Goal: Browse casually

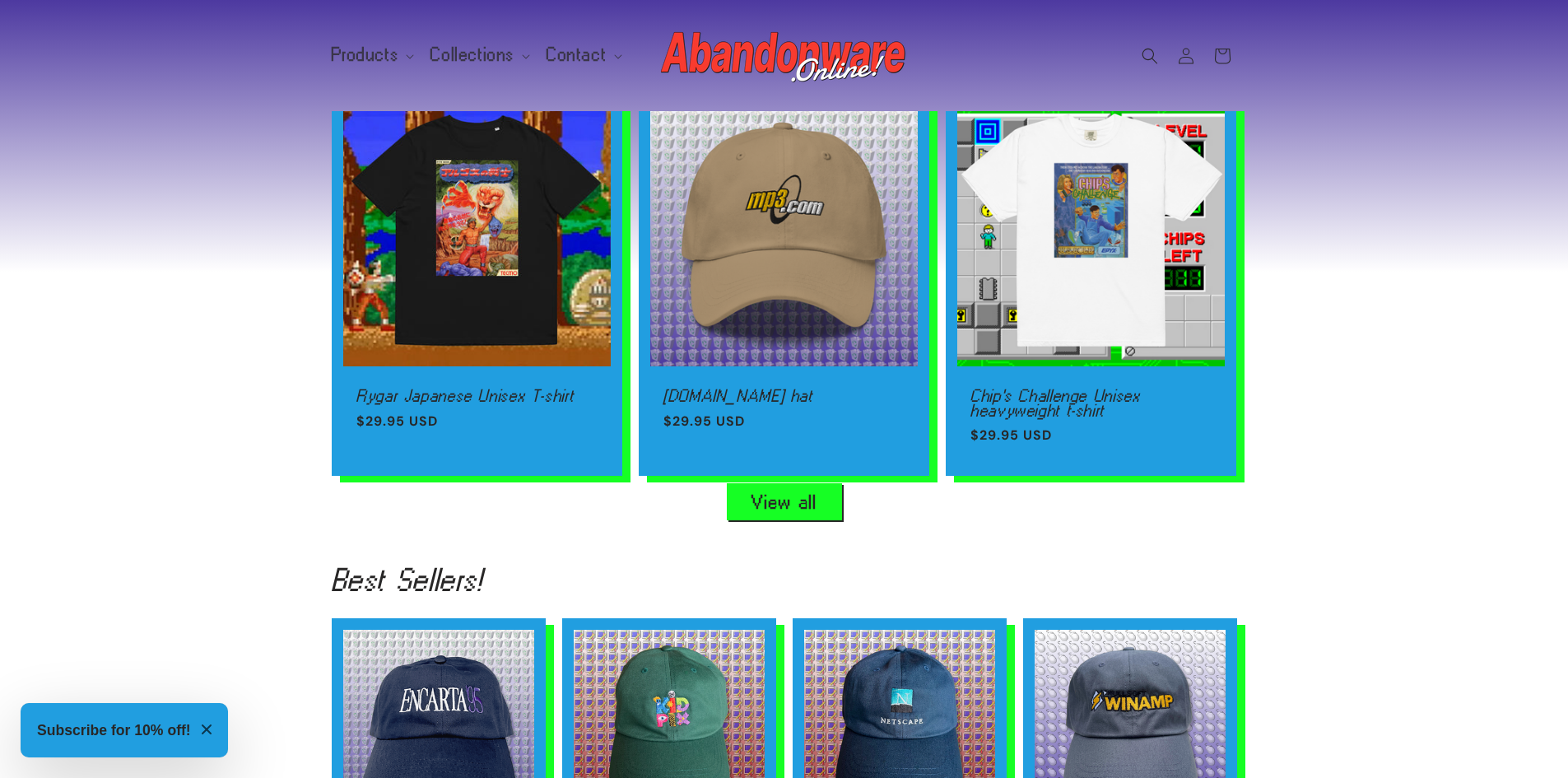
scroll to position [824, 0]
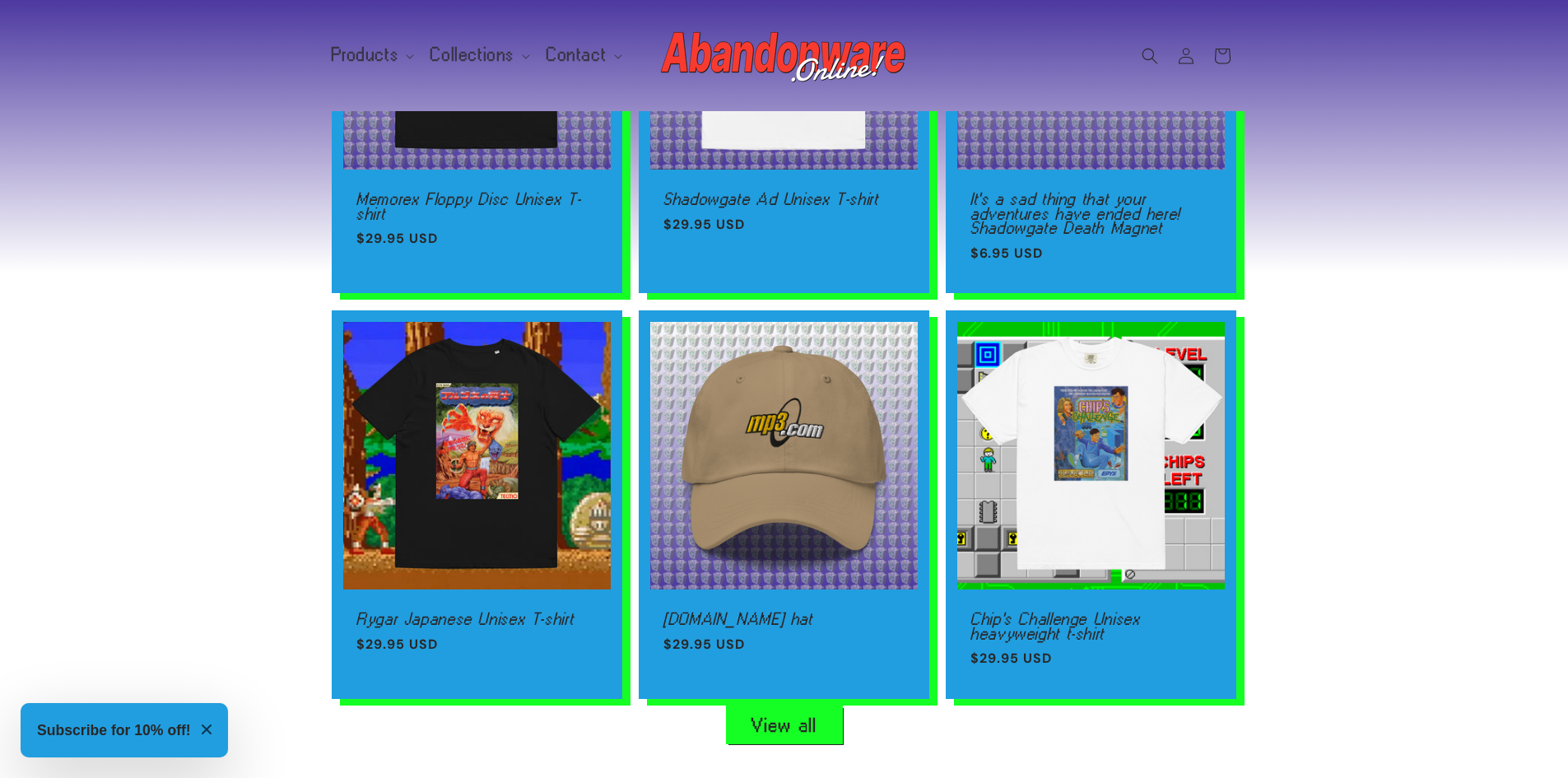
click at [785, 716] on link "View all" at bounding box center [784, 725] width 116 height 37
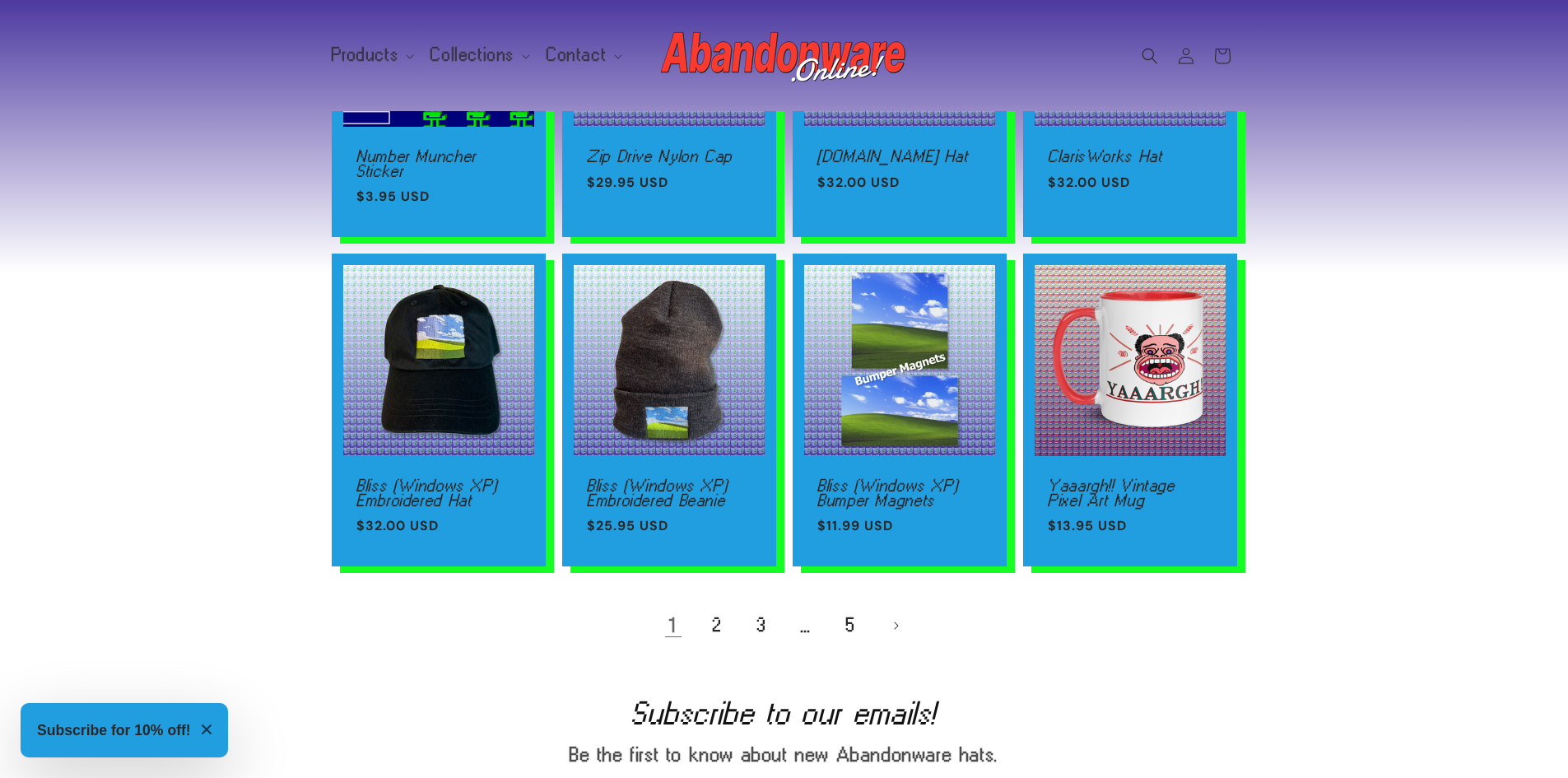
scroll to position [1071, 0]
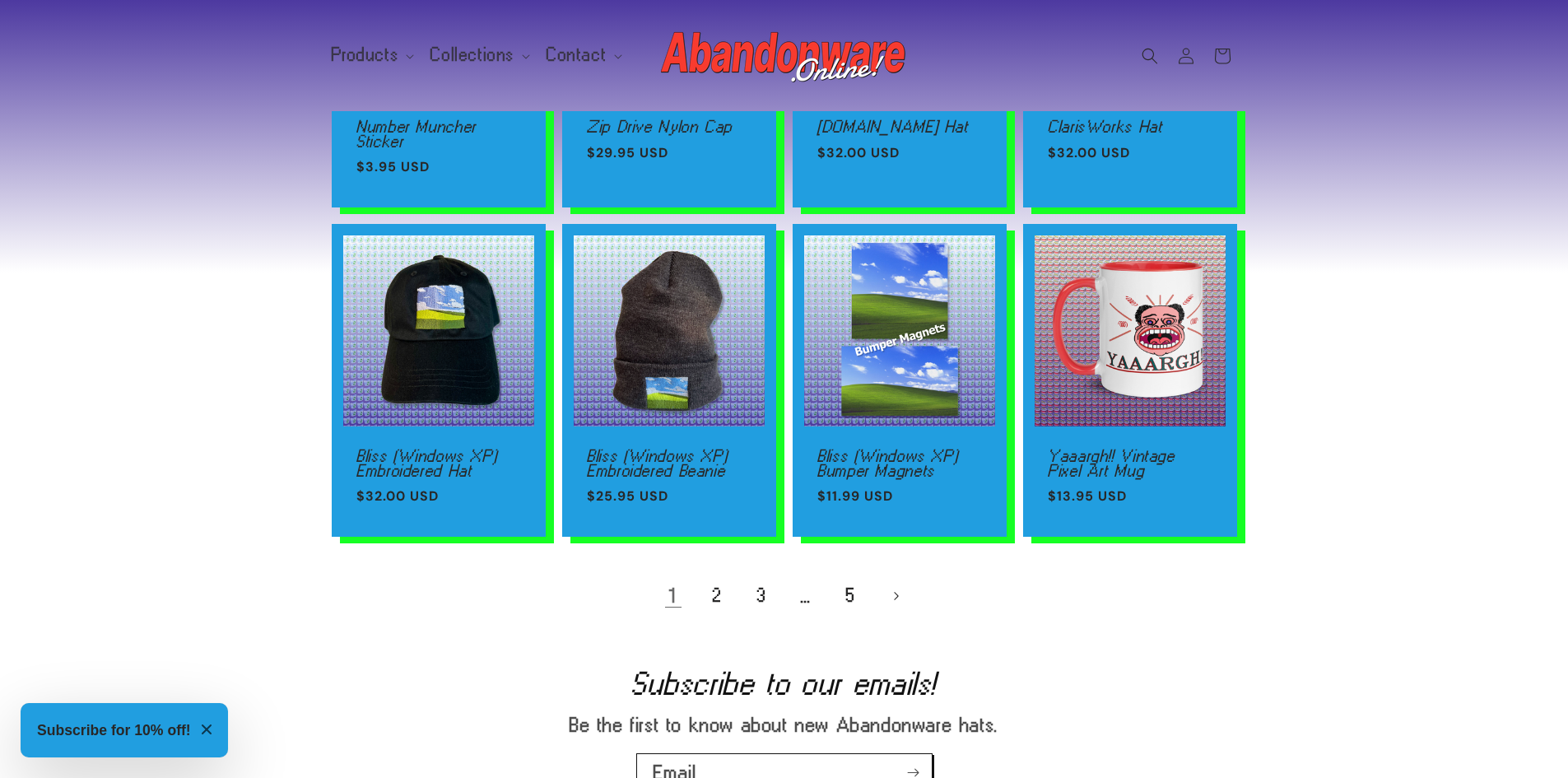
click at [893, 591] on link "Next page" at bounding box center [896, 597] width 37 height 37
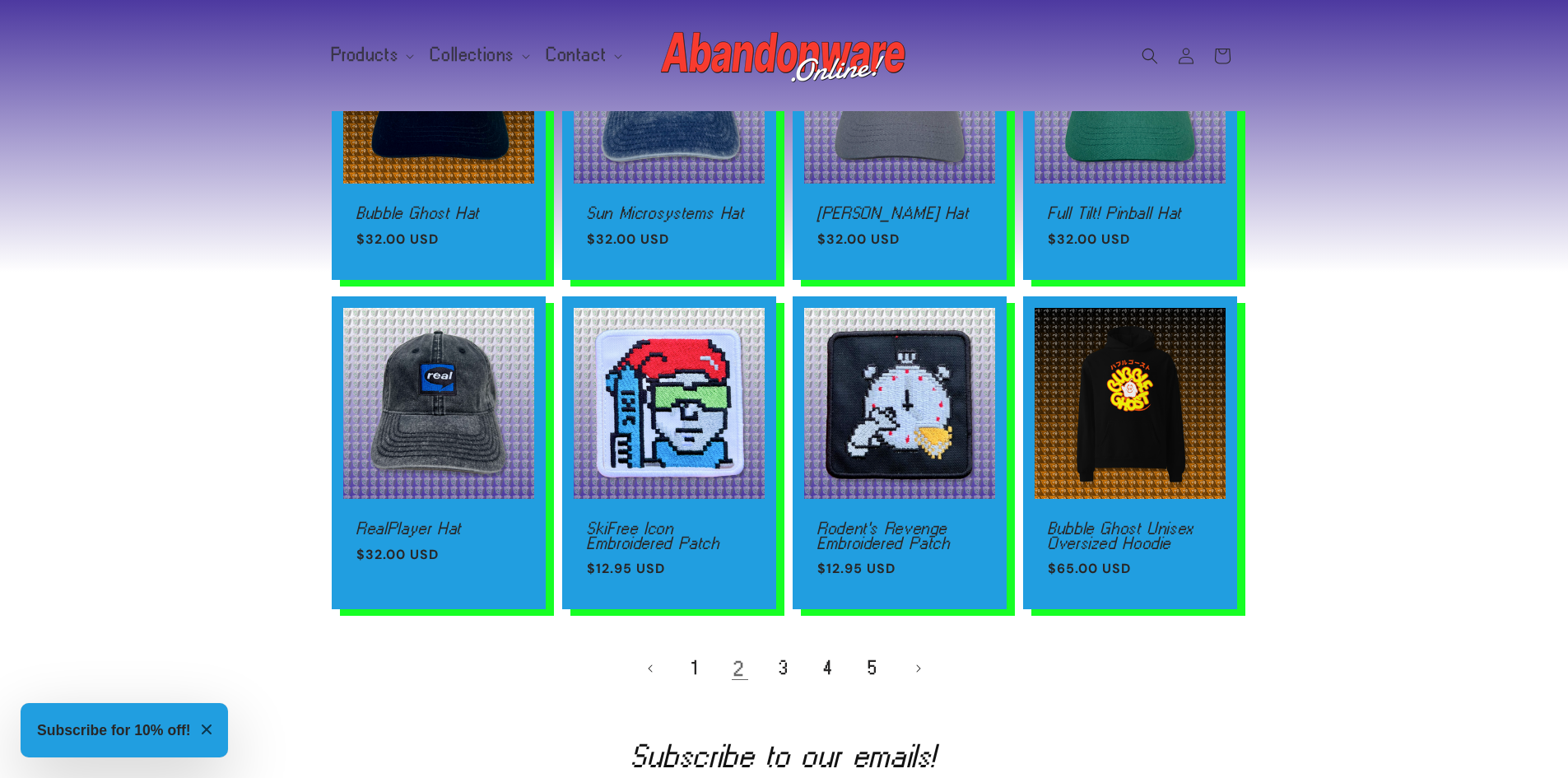
scroll to position [989, 0]
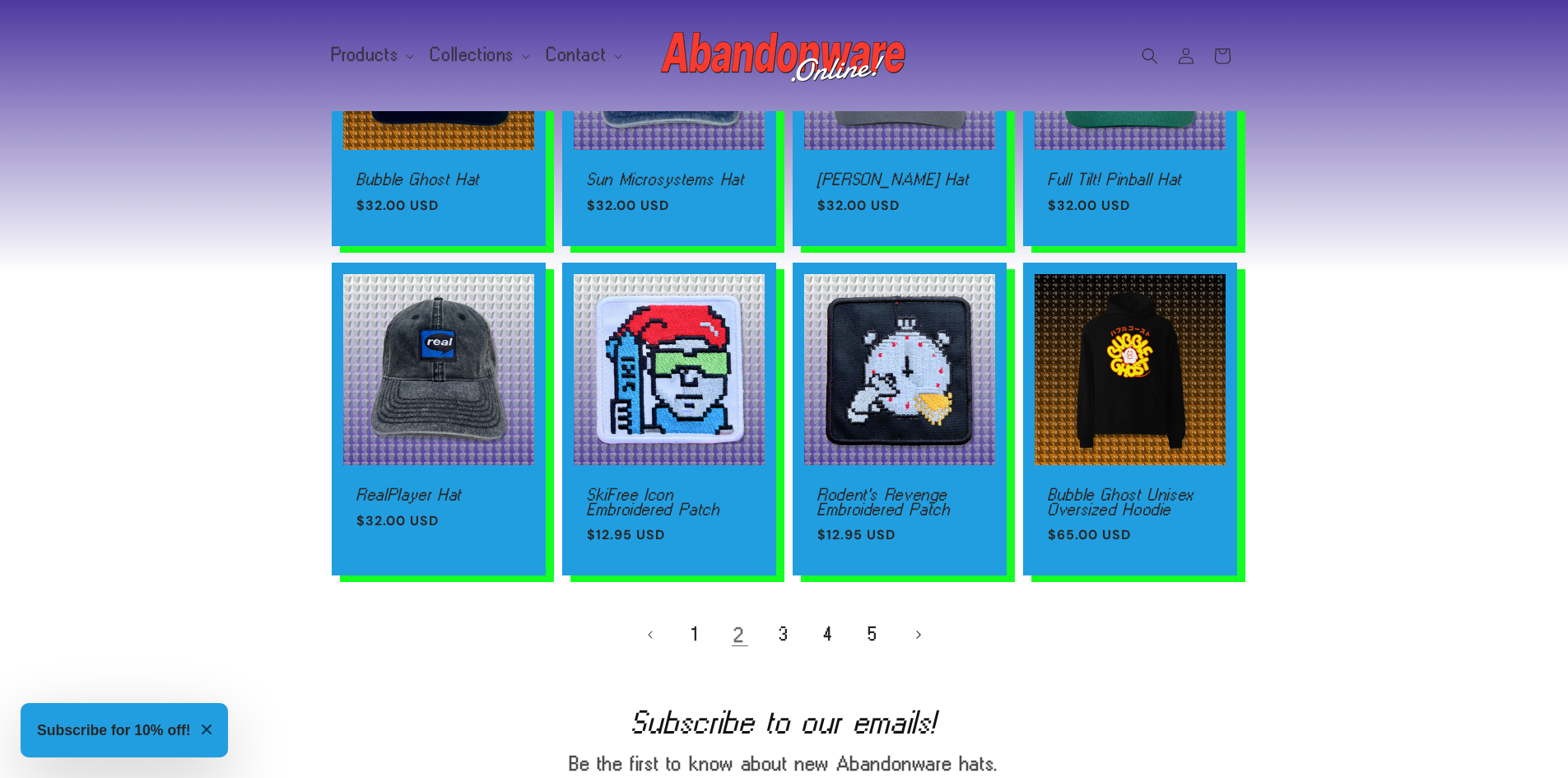
click at [917, 640] on icon "Next page" at bounding box center [918, 635] width 5 height 9
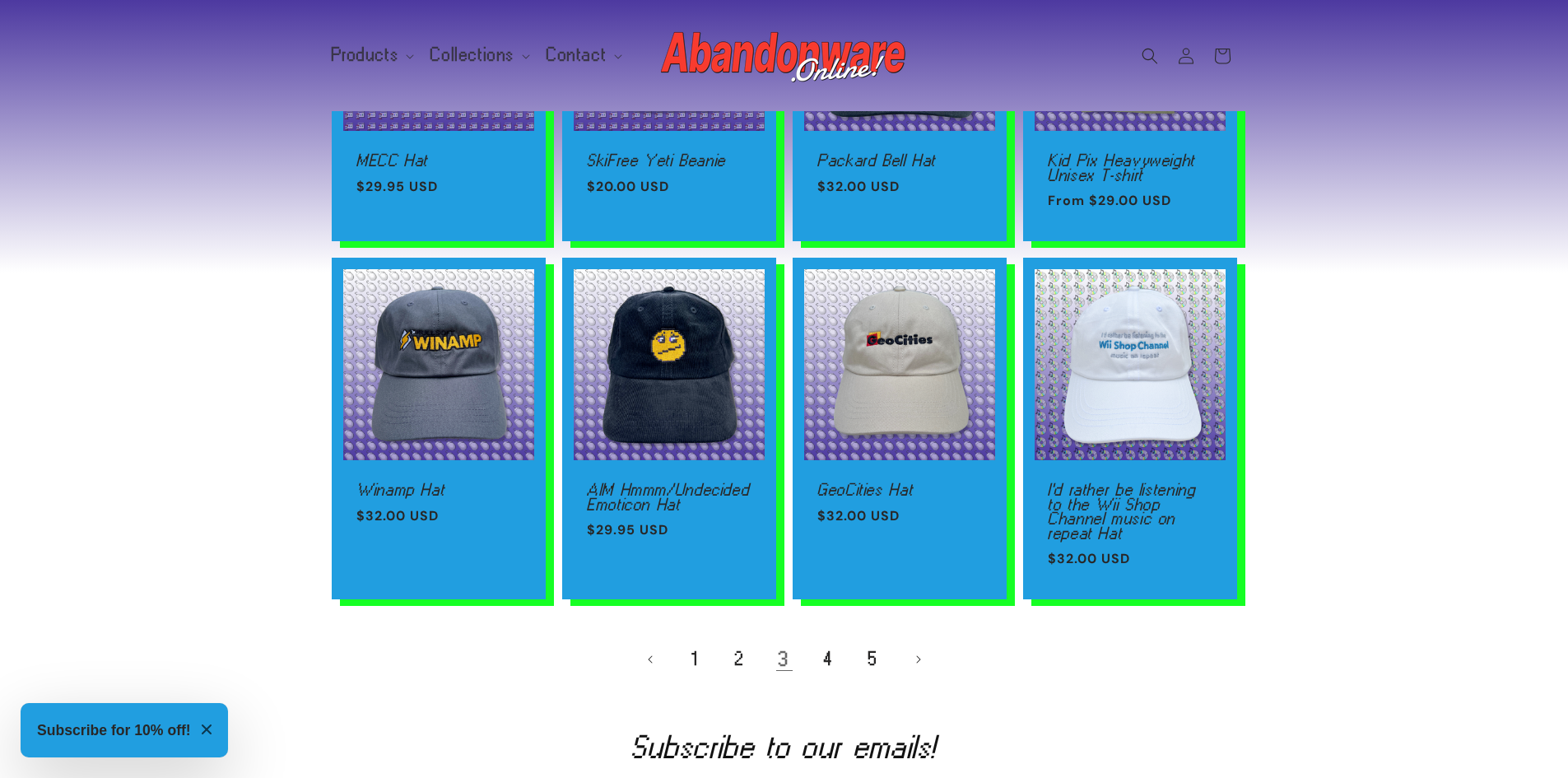
scroll to position [989, 0]
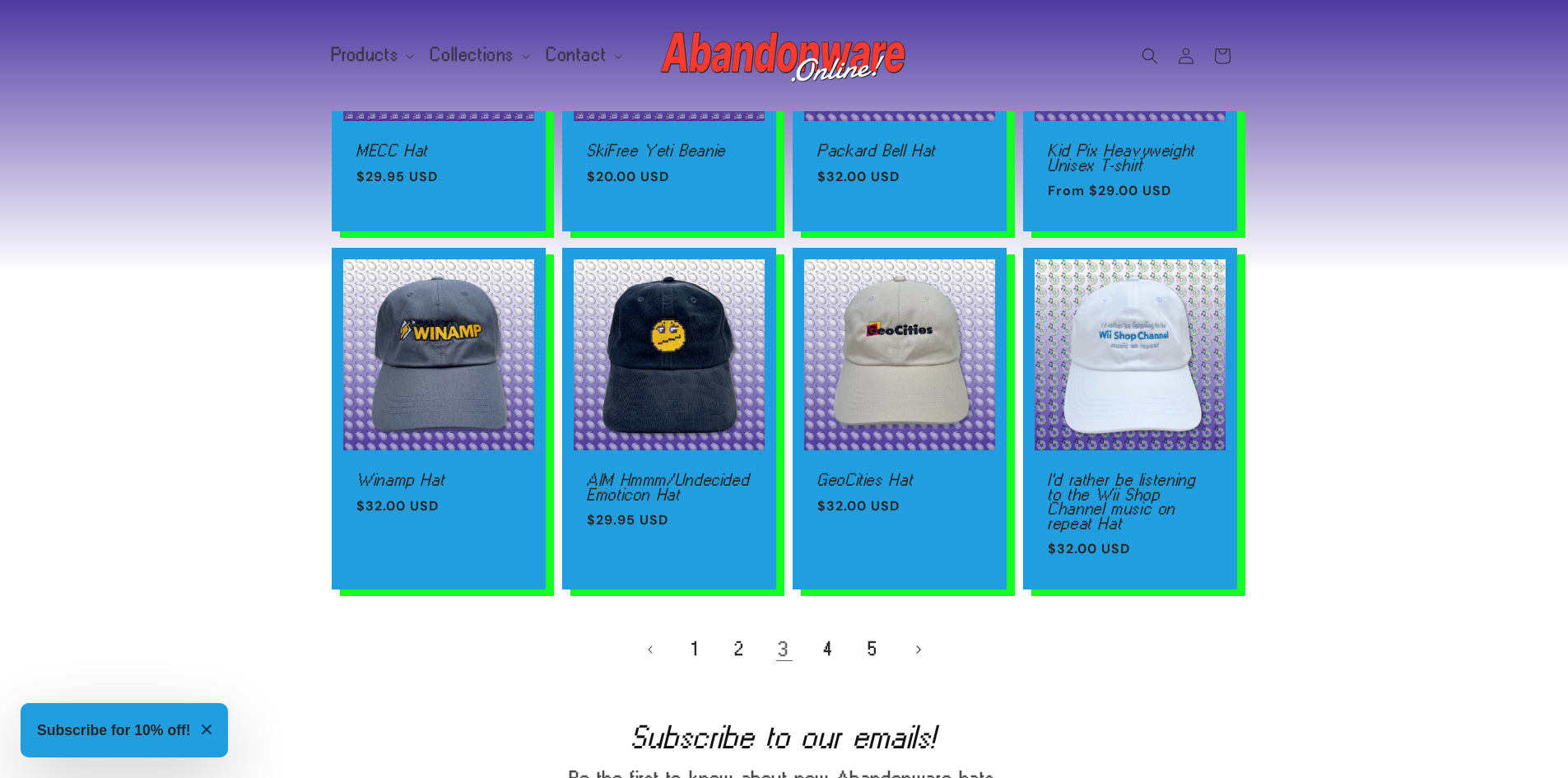
click at [914, 659] on link "Next page" at bounding box center [918, 650] width 37 height 37
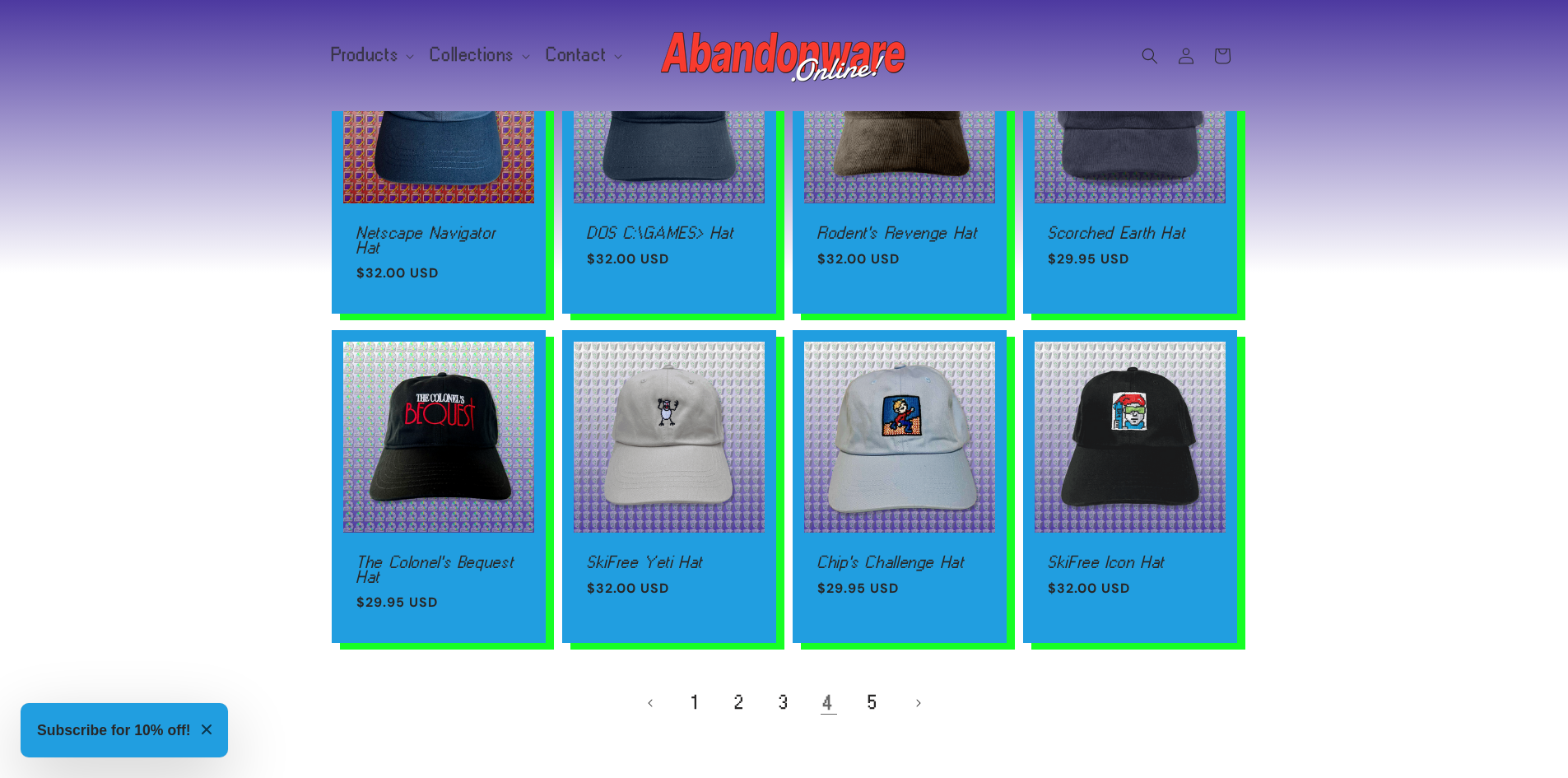
scroll to position [989, 0]
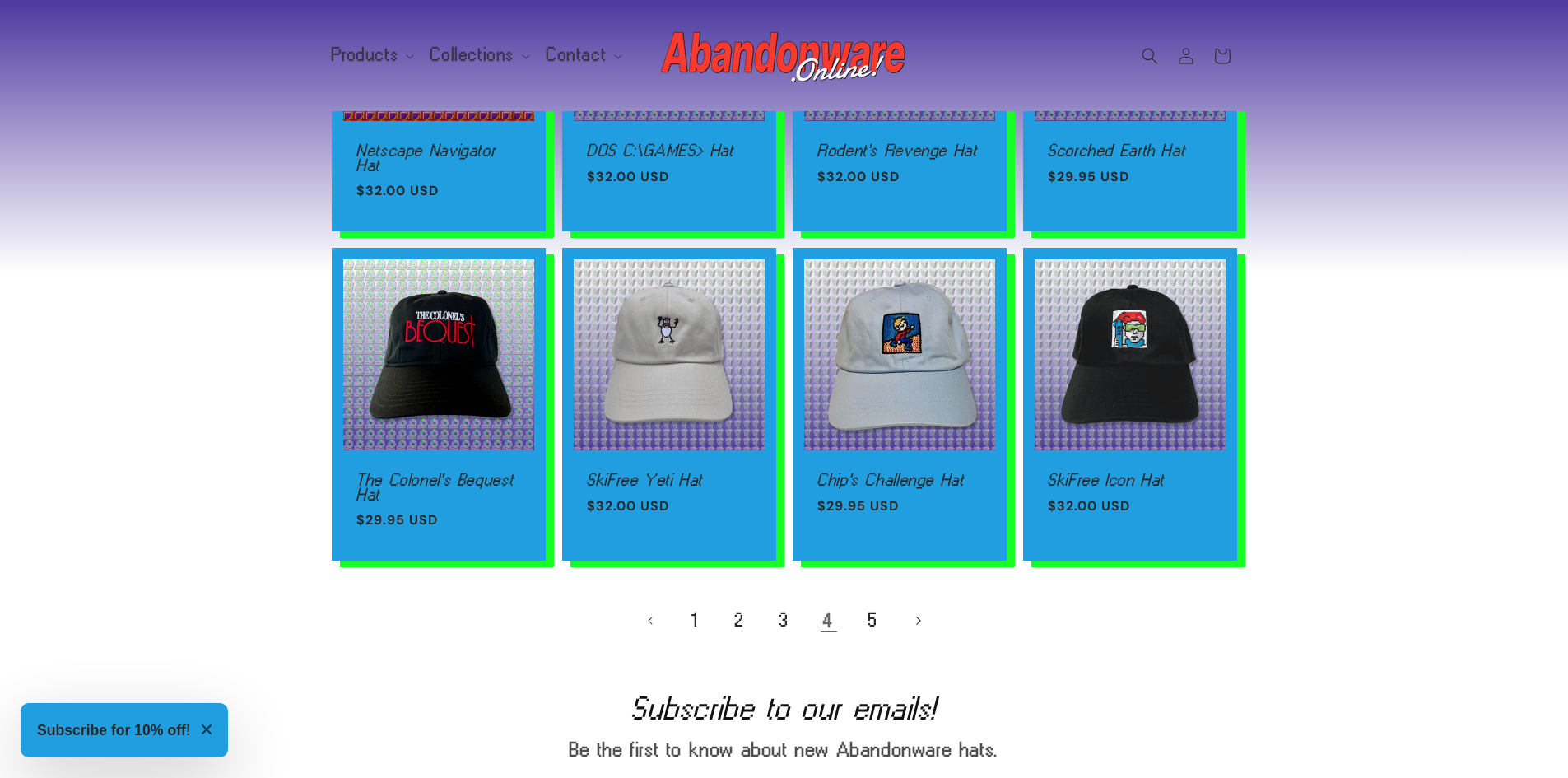
click at [917, 613] on link "Next page" at bounding box center [918, 621] width 37 height 37
